Goal: Find specific page/section: Find specific page/section

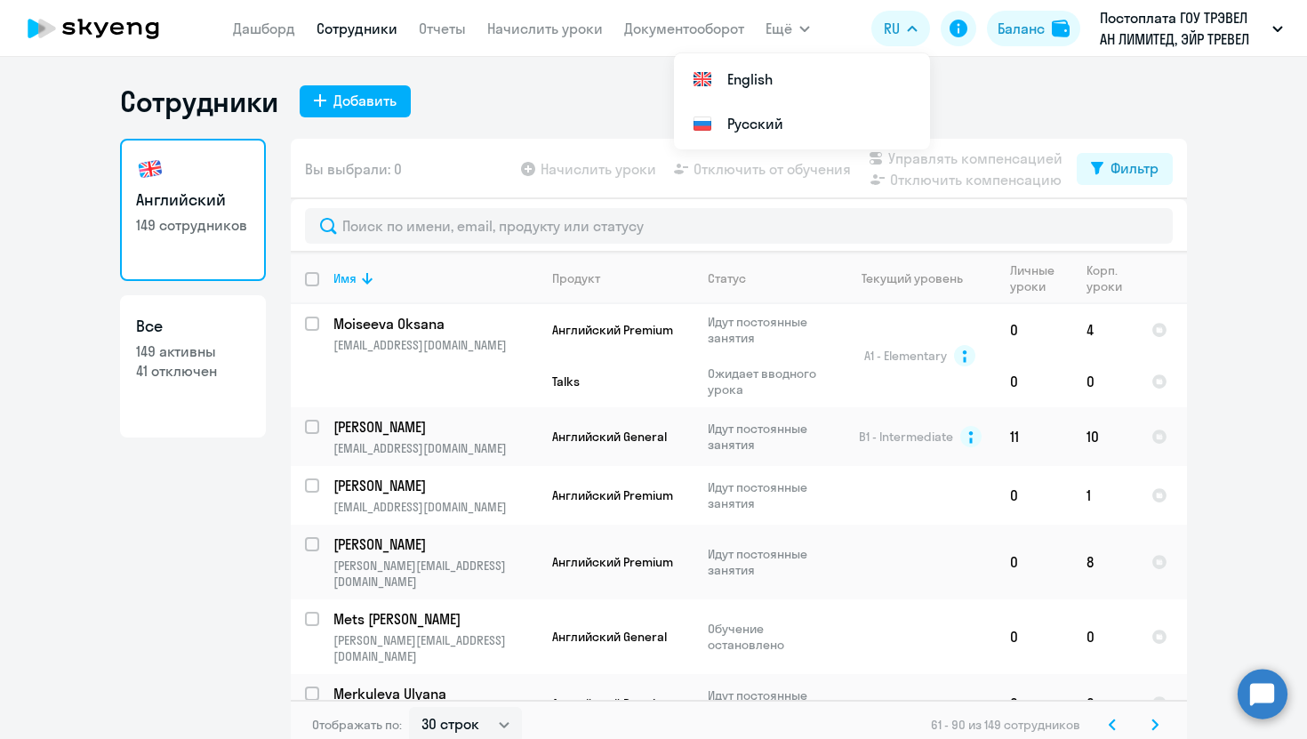
select select "30"
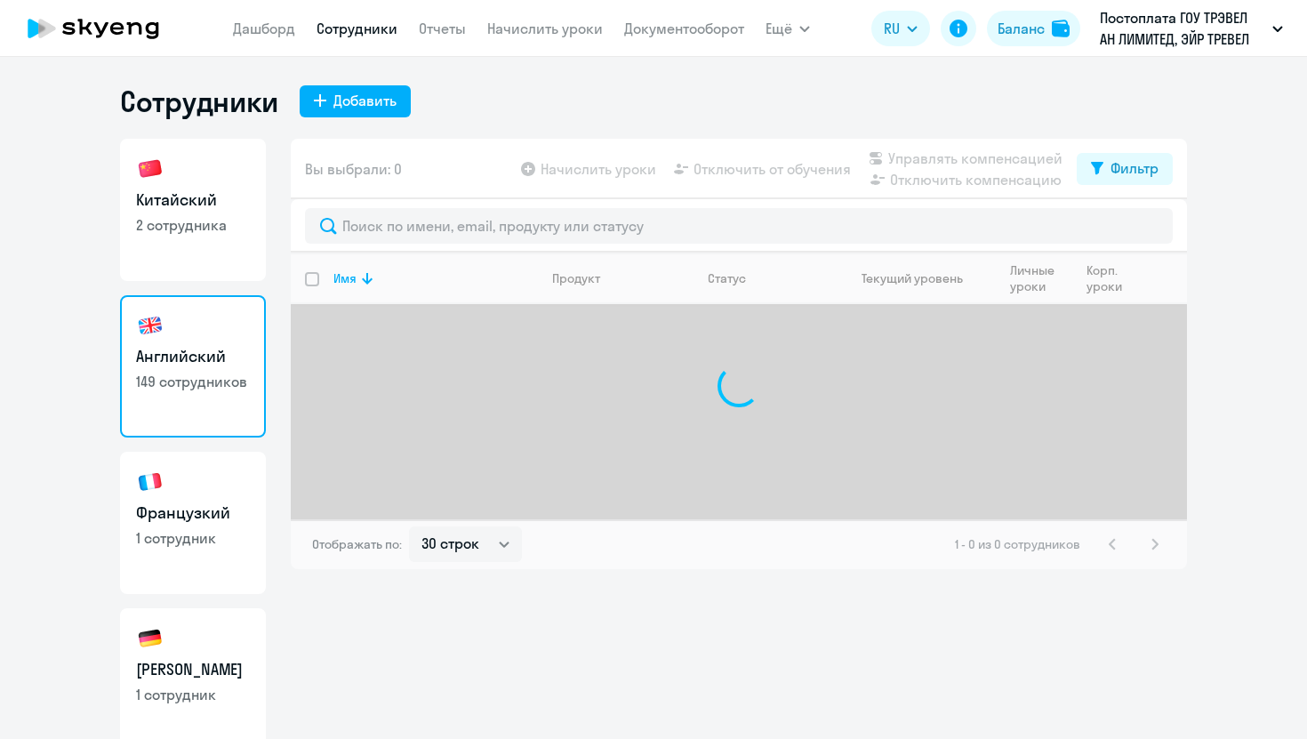
select select "30"
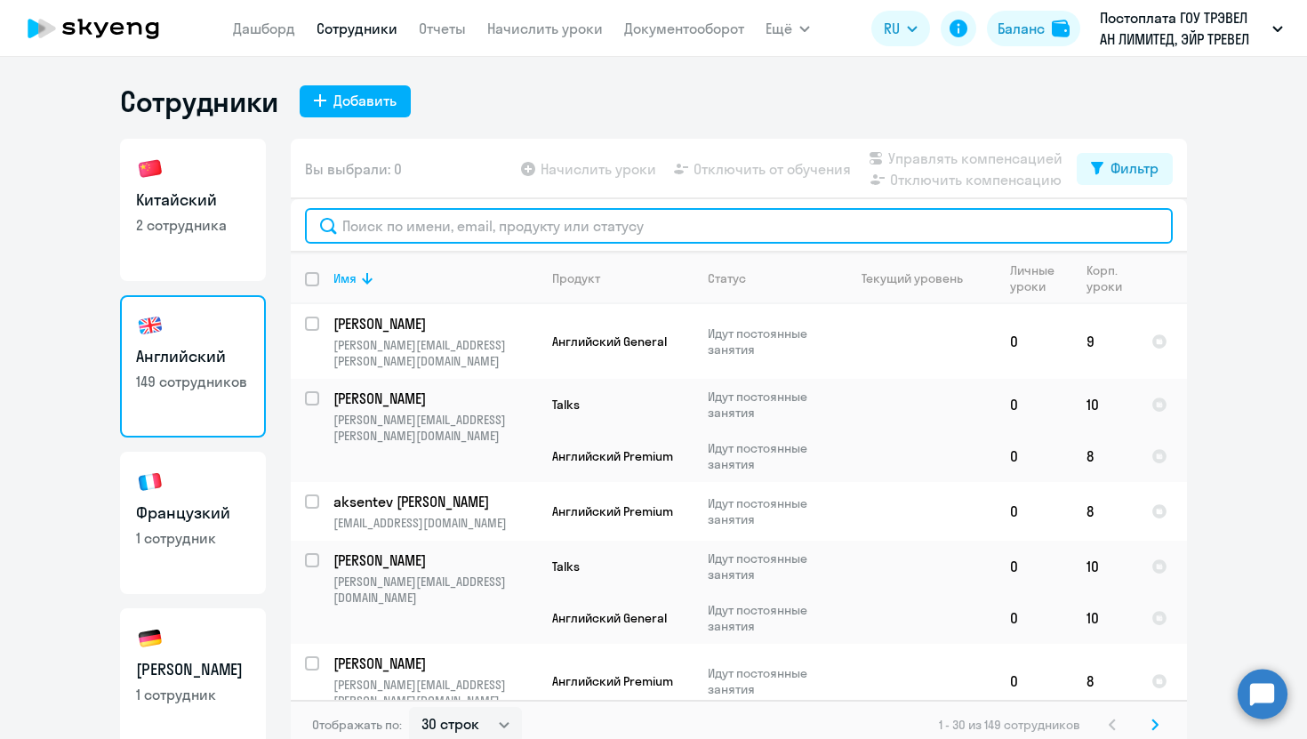
click at [541, 212] on input "text" at bounding box center [739, 226] width 868 height 36
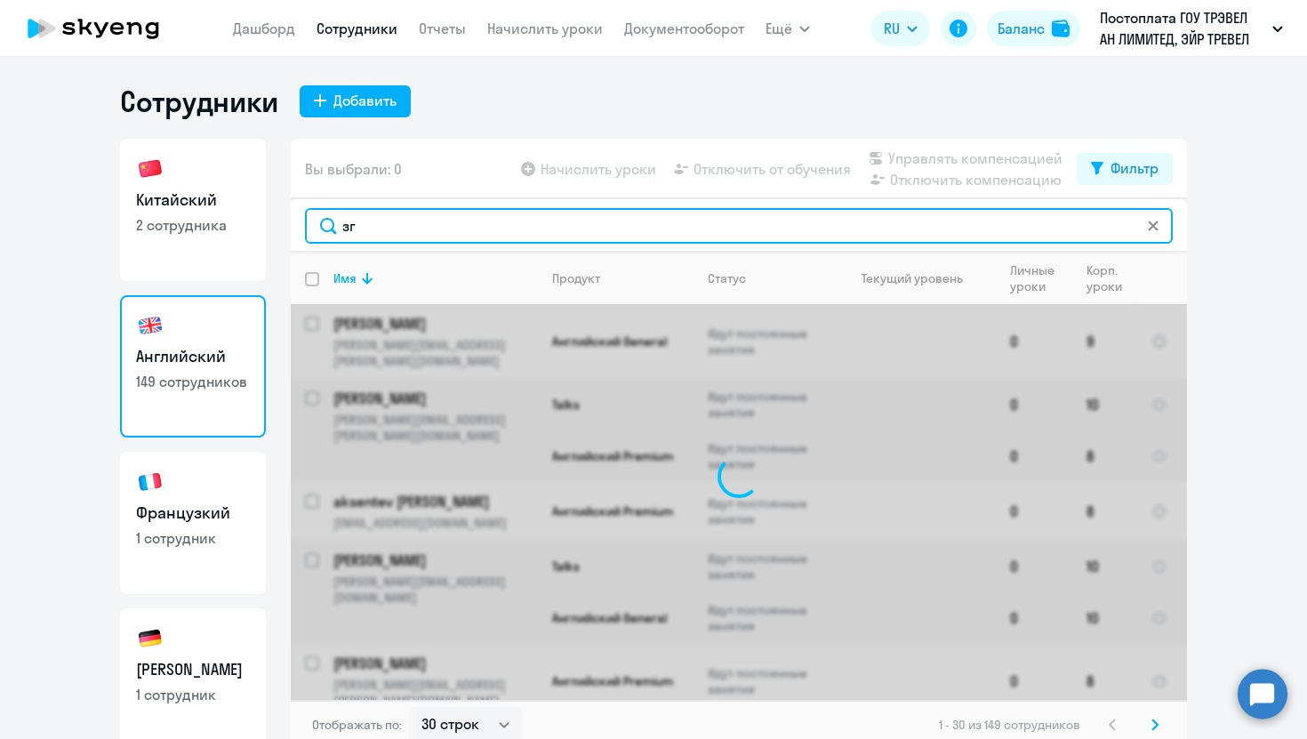
type input "з"
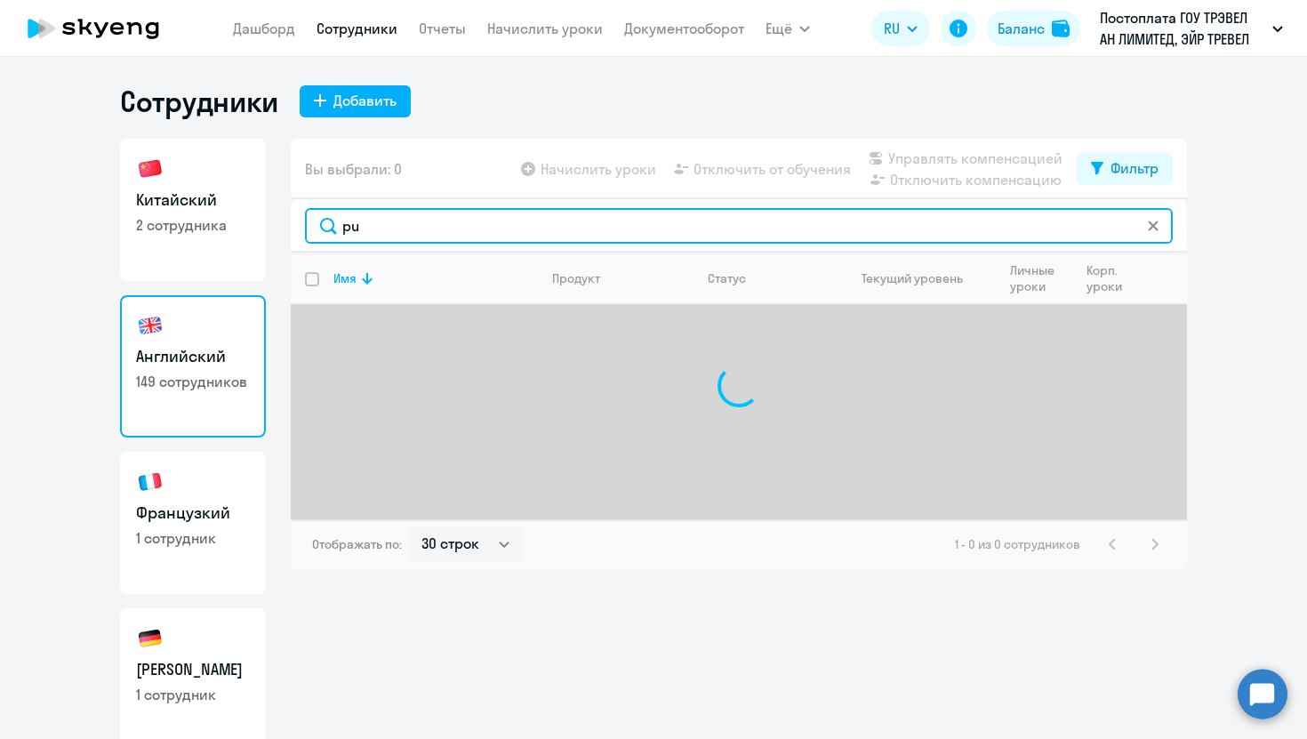
type input "p"
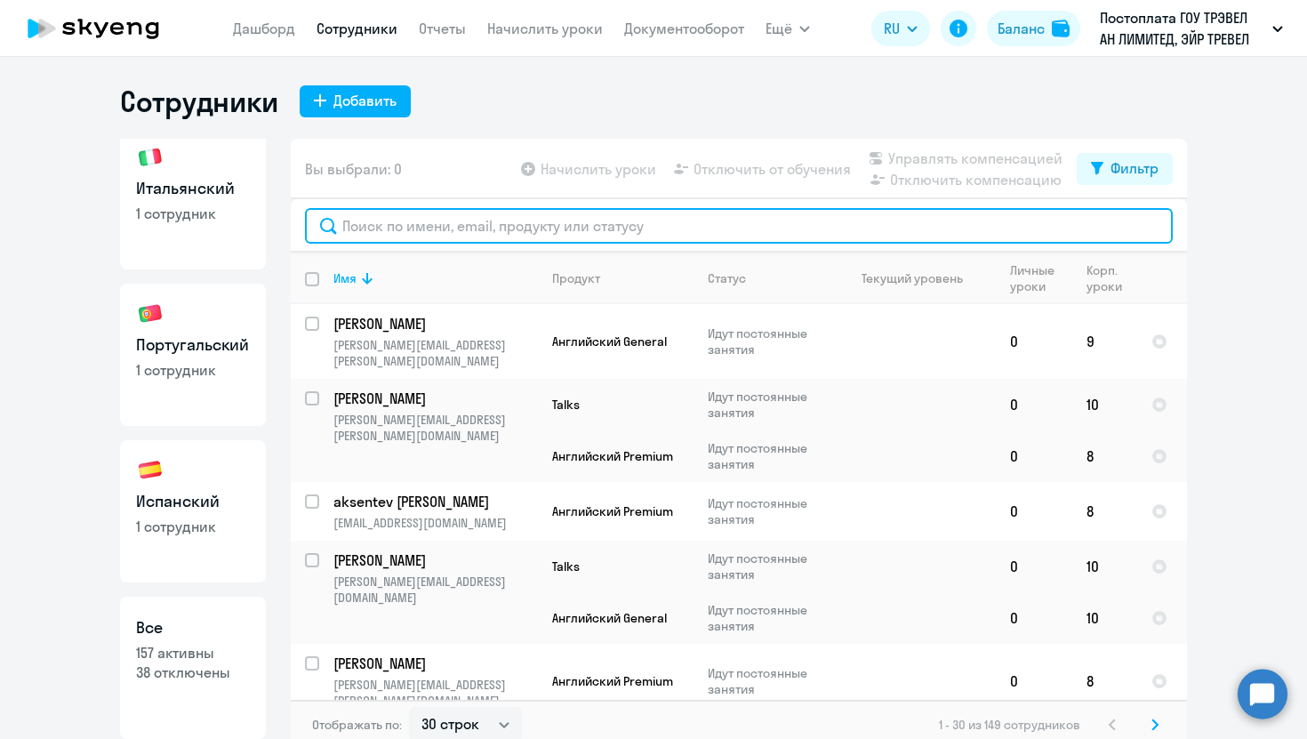
scroll to position [741, 0]
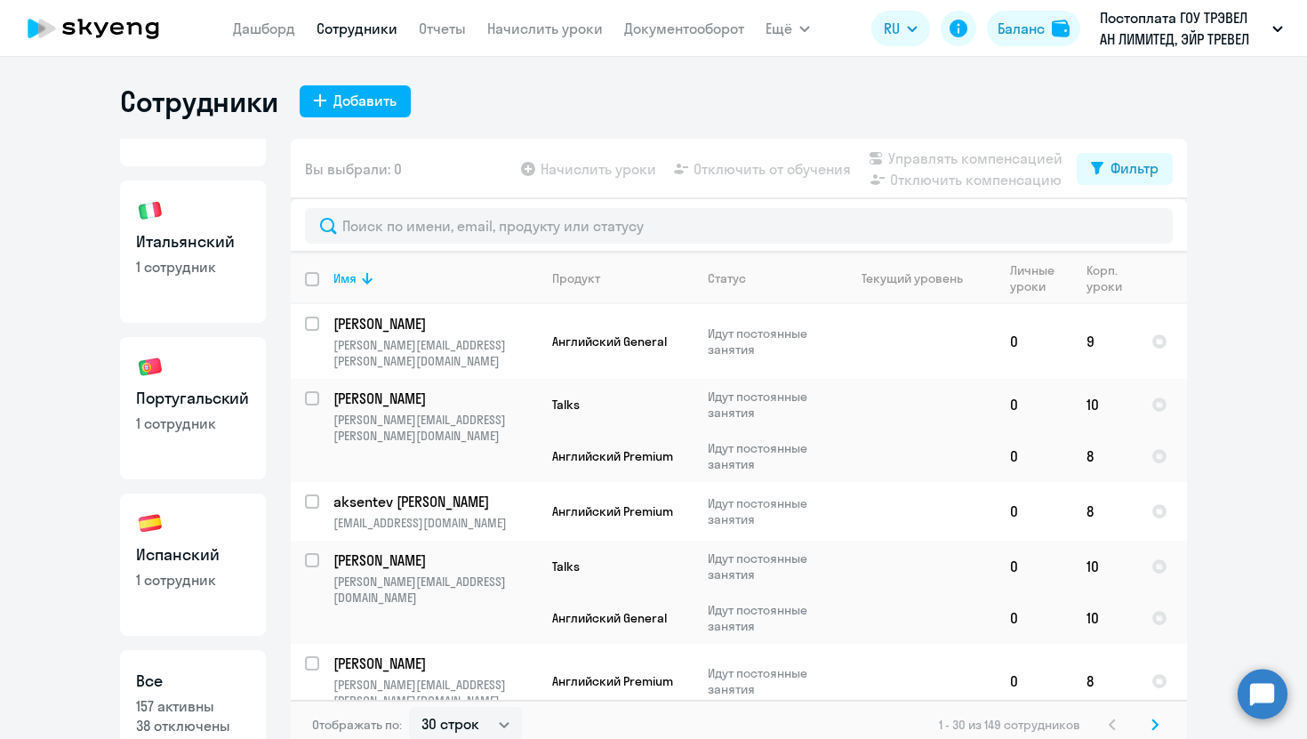
click at [172, 571] on p "1 сотрудник" at bounding box center [193, 580] width 114 height 20
select select "30"
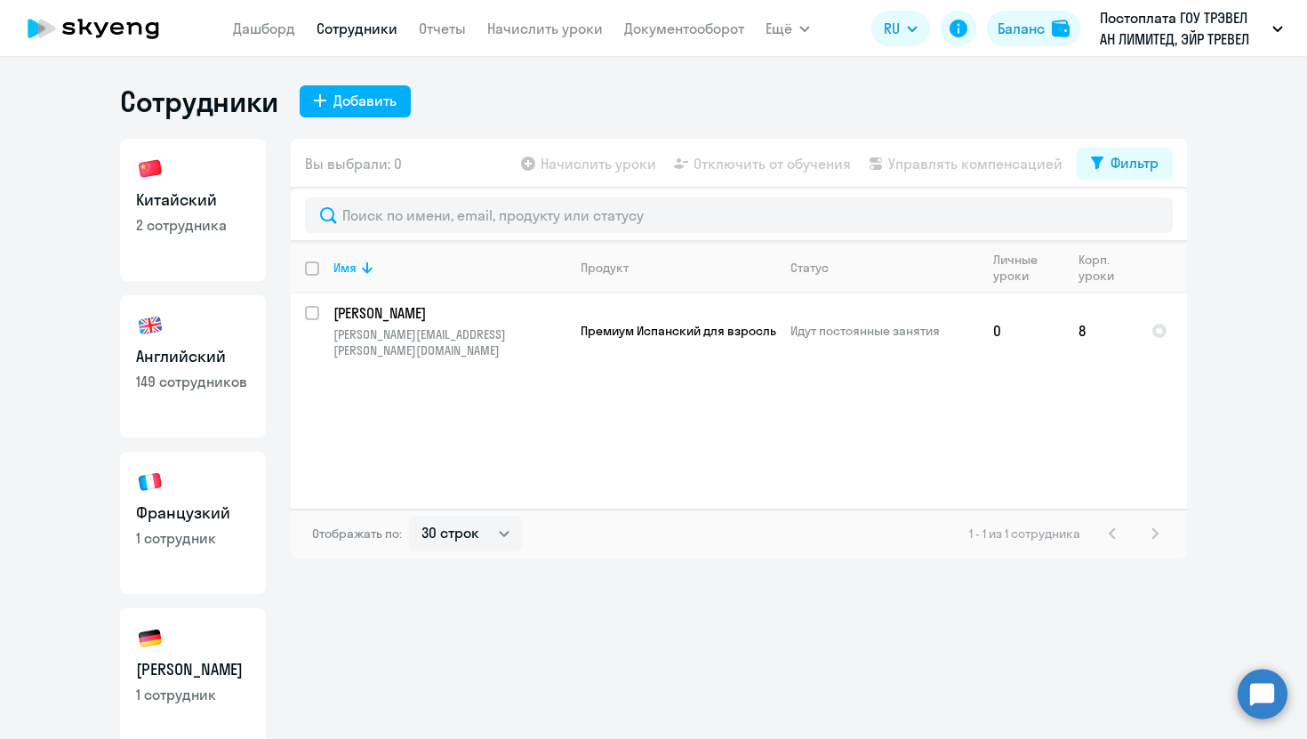
click at [199, 200] on h3 "Китайский" at bounding box center [193, 199] width 114 height 23
select select "30"
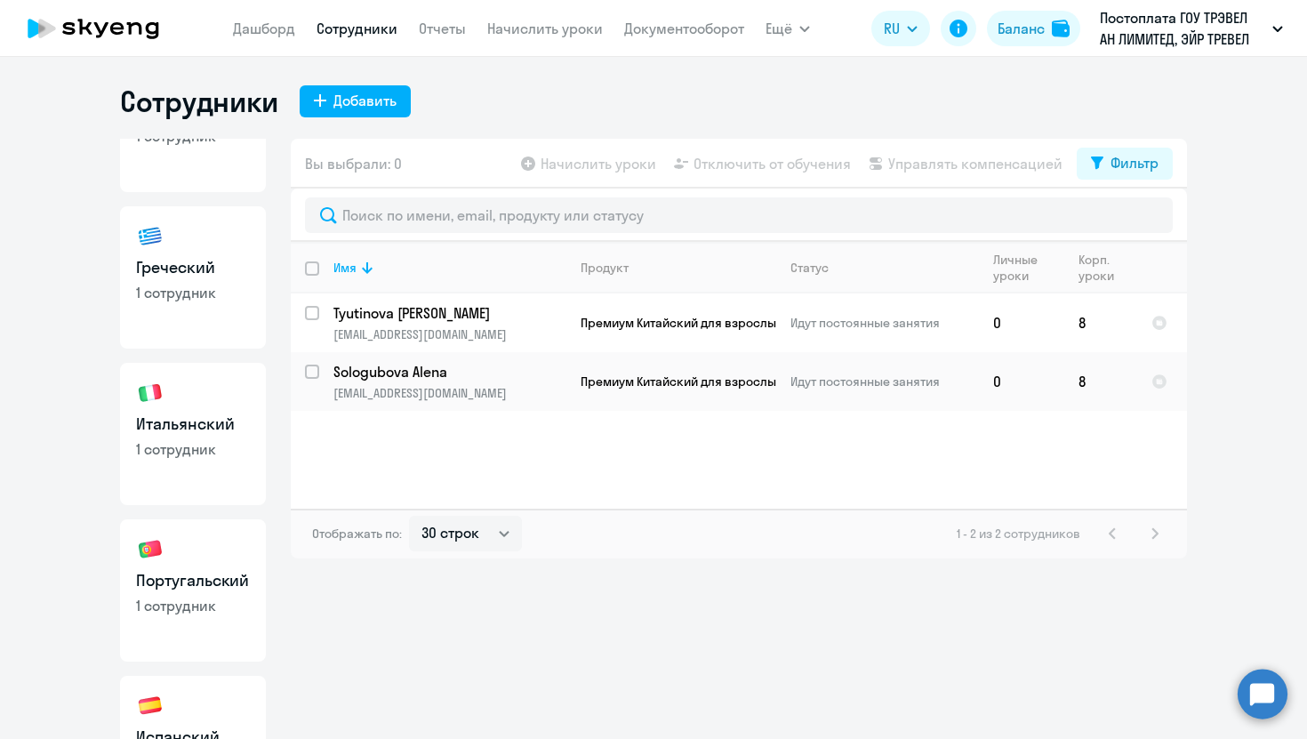
scroll to position [553, 0]
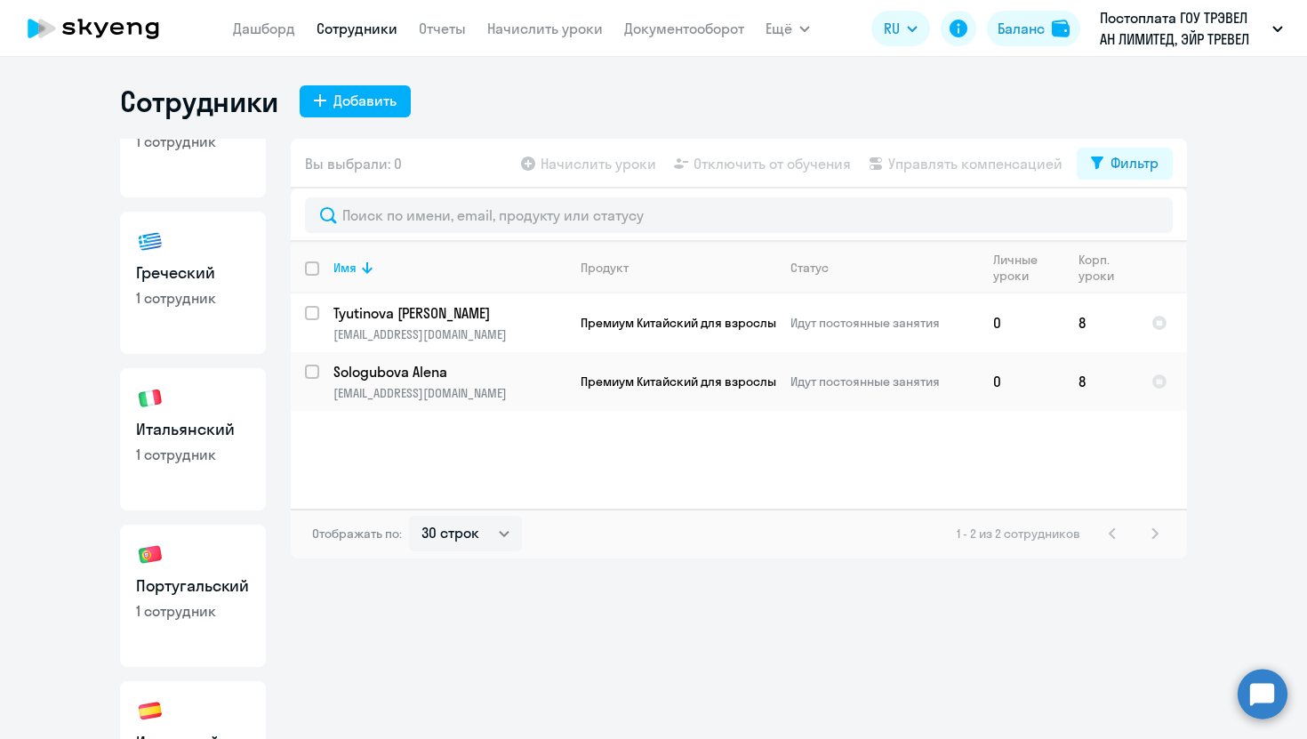
click at [195, 256] on link "Греческий 1 сотрудник" at bounding box center [193, 283] width 146 height 142
select select "30"
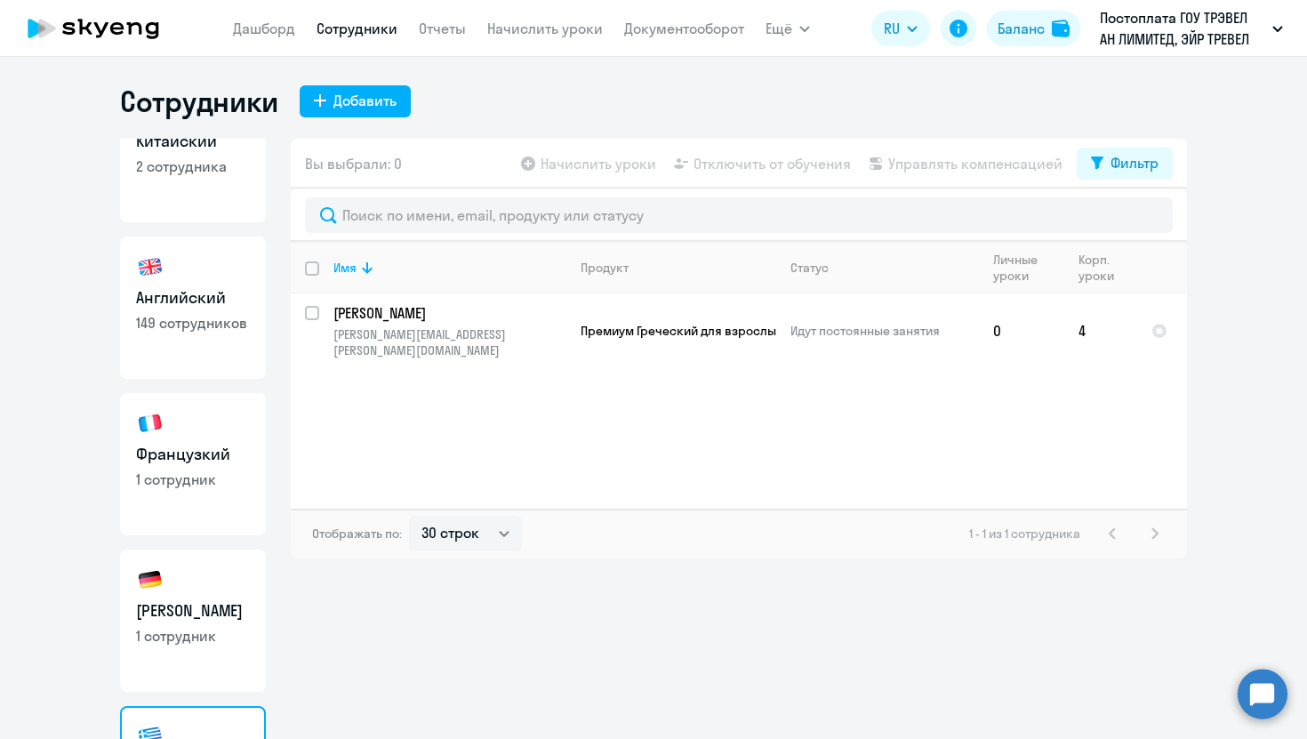
scroll to position [31, 0]
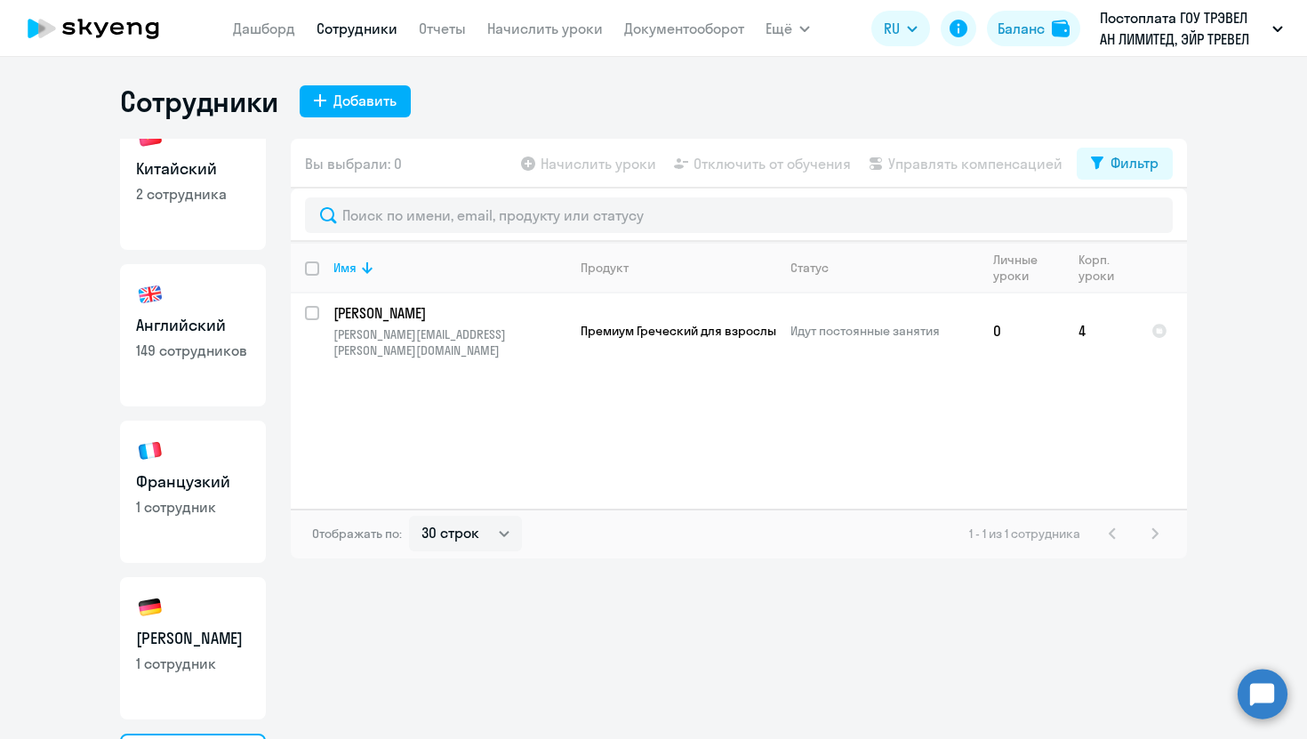
click at [199, 332] on h3 "Английский" at bounding box center [193, 325] width 114 height 23
select select "30"
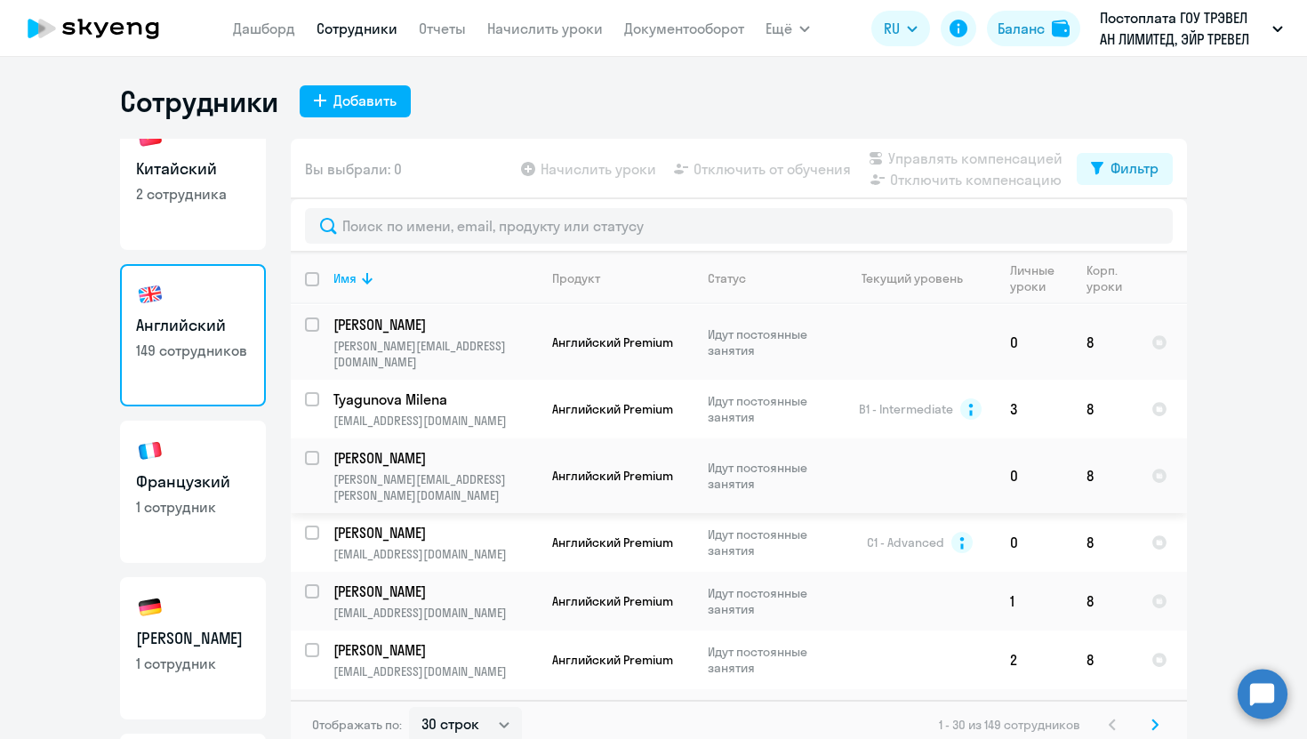
scroll to position [1480, 0]
